Goal: Task Accomplishment & Management: Manage account settings

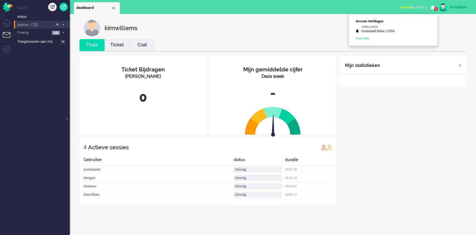
click at [66, 23] on li "Astma - CZE 0" at bounding box center [42, 25] width 56 height 8
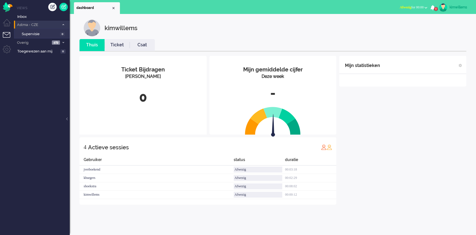
click at [64, 27] on li "Astma - CZE 0" at bounding box center [42, 25] width 56 height 8
click at [457, 6] on div "kimwillems" at bounding box center [460, 7] width 21 height 6
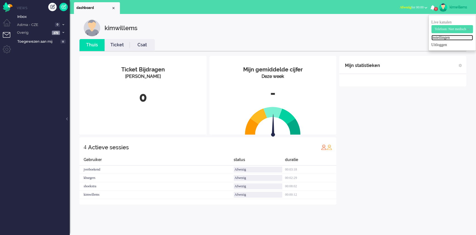
click at [432, 39] on link "Instellingen" at bounding box center [453, 38] width 42 height 6
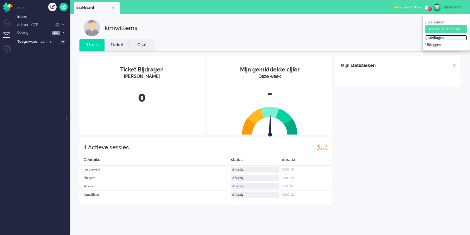
select select "browser"
select select "nl"
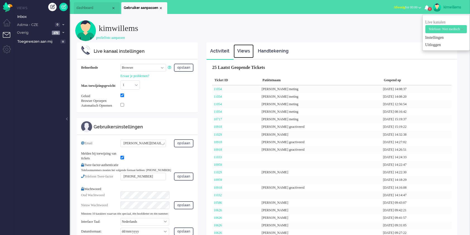
click at [243, 51] on link "Views" at bounding box center [244, 51] width 20 height 14
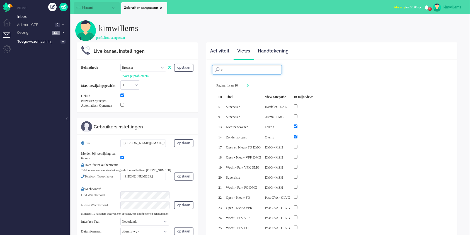
click at [246, 69] on input "c" at bounding box center [247, 69] width 70 height 9
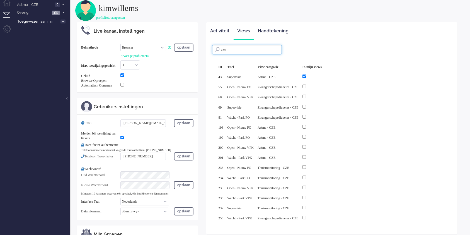
scroll to position [21, 0]
type input "cze"
click at [306, 124] on input "checkbox" at bounding box center [305, 126] width 4 height 4
checkbox input "true"
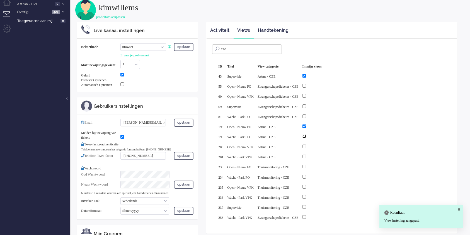
click at [306, 135] on input "checkbox" at bounding box center [305, 137] width 4 height 4
checkbox input "true"
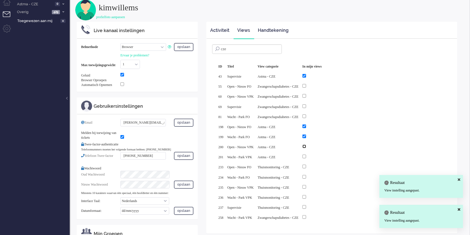
click at [306, 145] on input "checkbox" at bounding box center [305, 147] width 4 height 4
checkbox input "true"
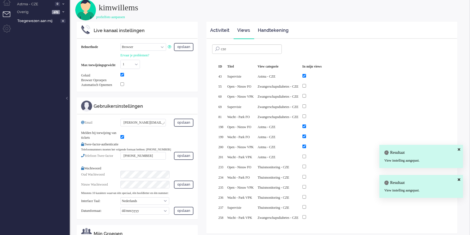
click at [320, 155] on div at bounding box center [312, 156] width 19 height 6
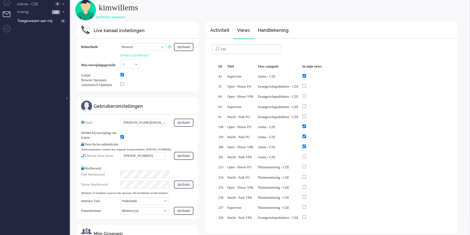
click at [320, 155] on div at bounding box center [312, 156] width 19 height 6
click at [306, 155] on input "checkbox" at bounding box center [305, 157] width 4 height 4
checkbox input "true"
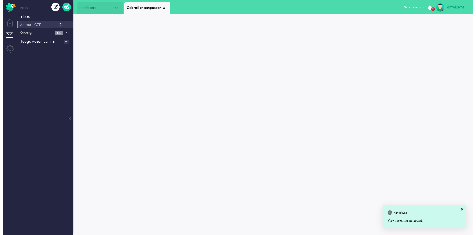
scroll to position [0, 0]
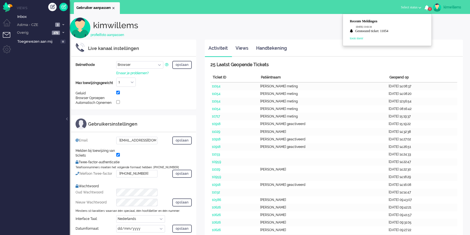
select select "browser"
select select "nl"
click at [59, 25] on span "3" at bounding box center [57, 25] width 5 height 4
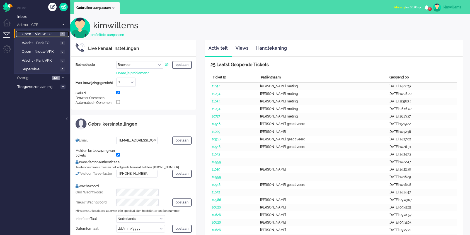
click at [40, 32] on span "Open - Nieuw FO" at bounding box center [40, 34] width 37 height 5
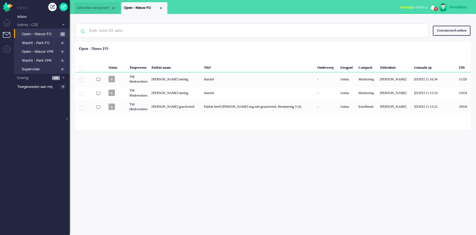
click at [404, 7] on span "Afwezig" at bounding box center [405, 7] width 11 height 4
click at [397, 24] on label "Beschikbaar" at bounding box center [404, 25] width 44 height 5
click at [435, 7] on span "1" at bounding box center [436, 9] width 4 height 4
click at [295, 39] on div "Geen zoekresultaten Probeer nog eens Geavanceerd zoeken Geavanceerd zoeken Tick…" at bounding box center [272, 31] width 395 height 22
